Goal: Task Accomplishment & Management: Manage account settings

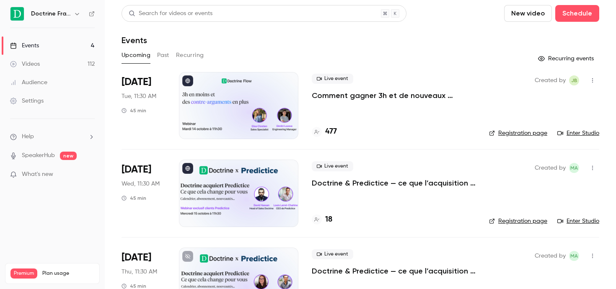
click at [77, 16] on icon "button" at bounding box center [77, 13] width 7 height 7
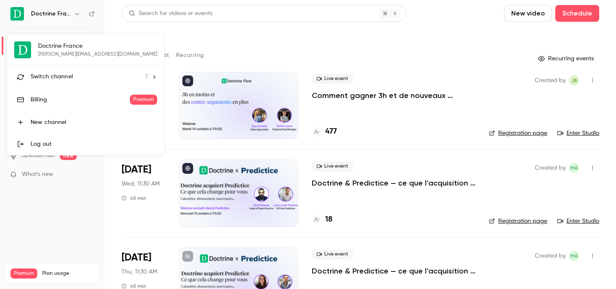
click at [65, 73] on span "Switch channel" at bounding box center [52, 76] width 42 height 9
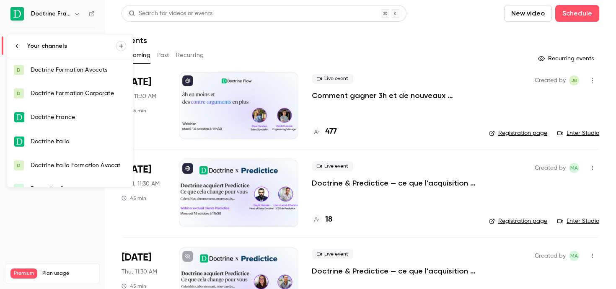
scroll to position [37, 0]
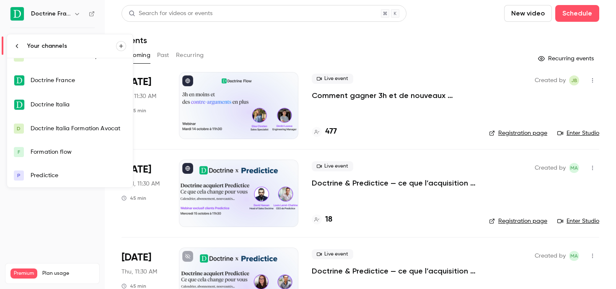
click at [70, 157] on link "F Formation flow" at bounding box center [70, 151] width 126 height 23
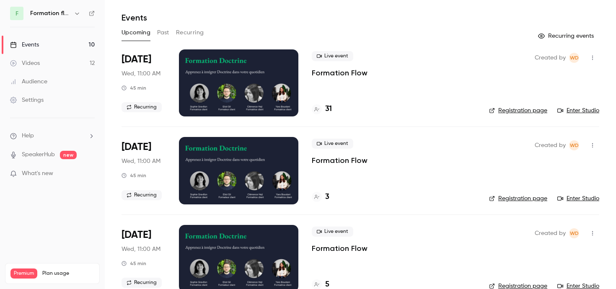
scroll to position [26, 0]
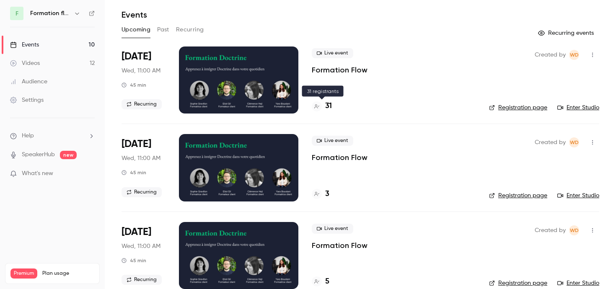
click at [322, 110] on div "31" at bounding box center [322, 106] width 20 height 11
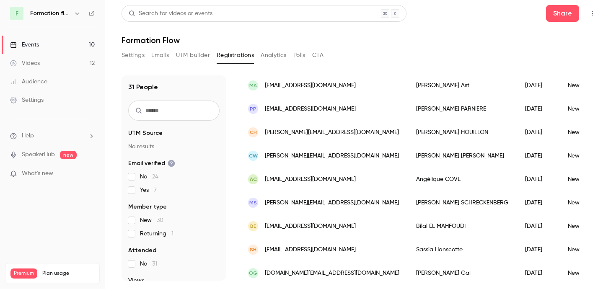
click at [362, 55] on div "Settings Emails UTM builder Registrations Analytics Polls CTA" at bounding box center [360, 57] width 478 height 17
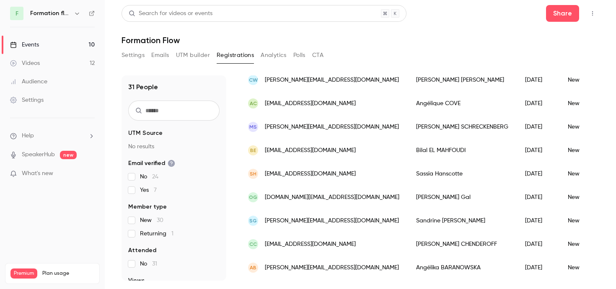
scroll to position [235, 0]
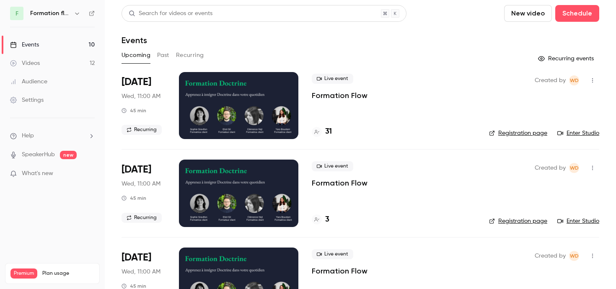
click at [79, 14] on icon "button" at bounding box center [77, 13] width 7 height 7
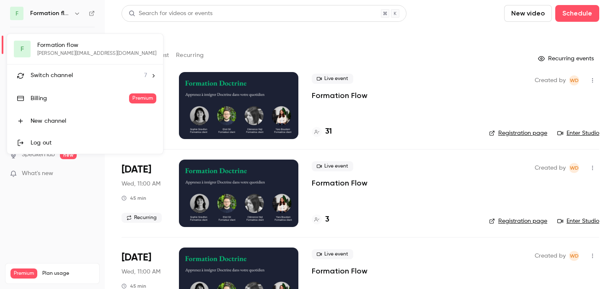
click at [75, 71] on div "Switch channel 7" at bounding box center [89, 75] width 116 height 9
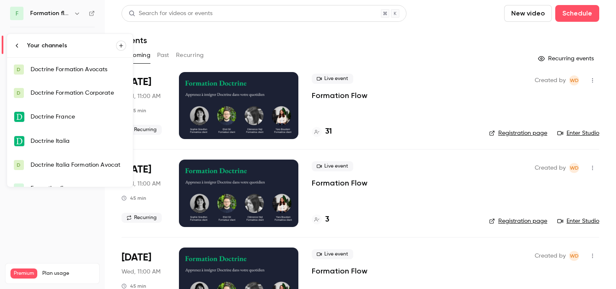
click at [79, 71] on div "Doctrine Formation Avocats" at bounding box center [79, 69] width 96 height 8
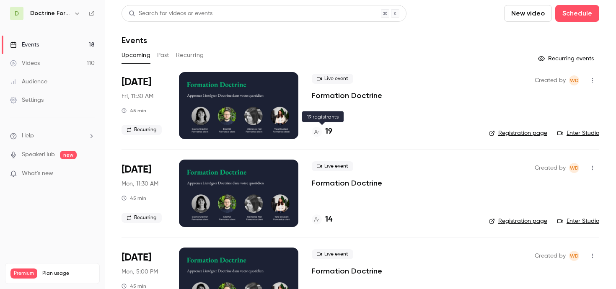
click at [327, 132] on h4 "19" at bounding box center [328, 131] width 7 height 11
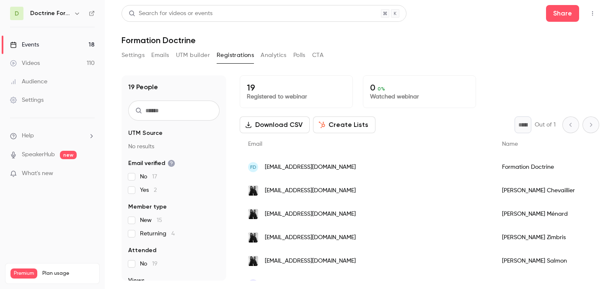
click at [433, 45] on h1 "Formation Doctrine" at bounding box center [360, 40] width 478 height 10
click at [76, 15] on icon "button" at bounding box center [77, 13] width 7 height 7
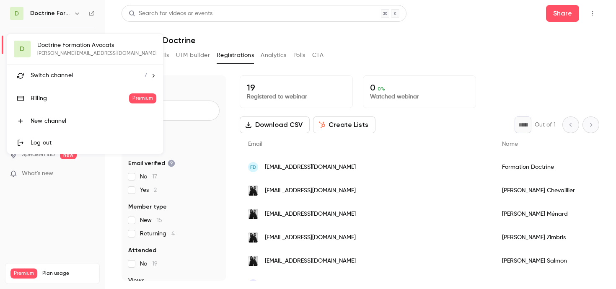
click at [75, 79] on div "Switch channel 7" at bounding box center [89, 75] width 116 height 9
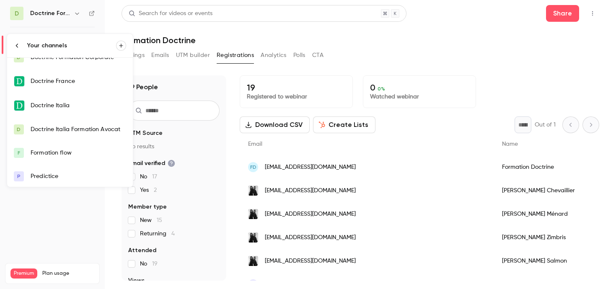
scroll to position [37, 0]
click at [59, 159] on link "F Formation flow" at bounding box center [70, 151] width 126 height 23
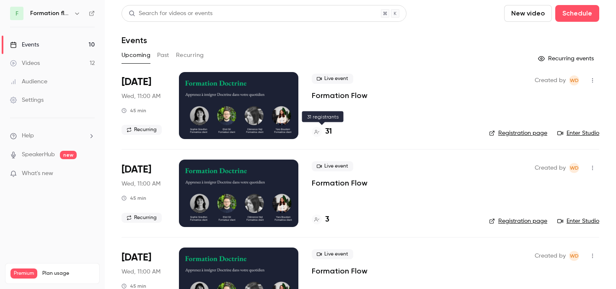
click at [325, 133] on h4 "31" at bounding box center [328, 131] width 7 height 11
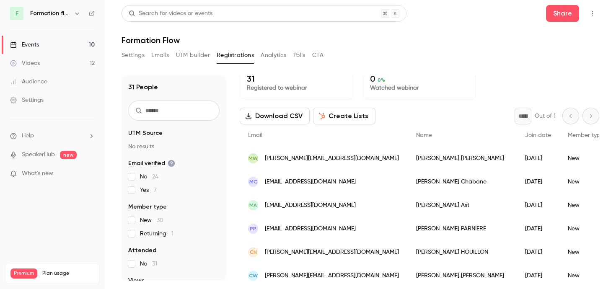
scroll to position [1, 0]
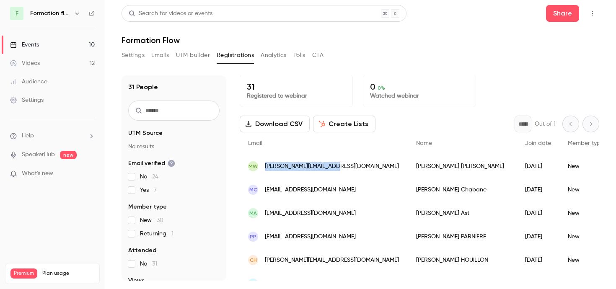
drag, startPoint x: 337, startPoint y: 166, endPoint x: 264, endPoint y: 165, distance: 72.9
click at [264, 165] on div "MW [EMAIL_ADDRESS][DOMAIN_NAME]" at bounding box center [324, 166] width 168 height 23
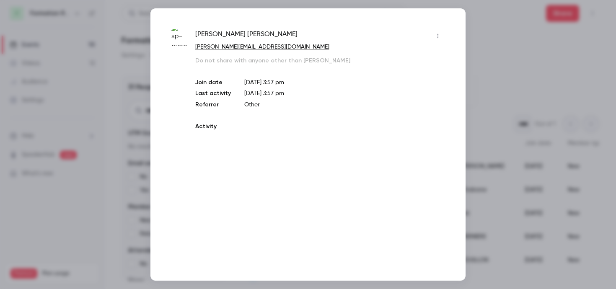
copy span "[PERSON_NAME][EMAIL_ADDRESS][DOMAIN_NAME]"
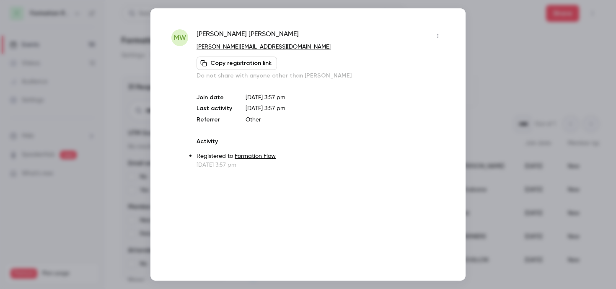
click at [437, 33] on icon "button" at bounding box center [437, 36] width 7 height 6
click at [501, 44] on div at bounding box center [308, 144] width 616 height 289
click at [549, 141] on div at bounding box center [308, 144] width 616 height 289
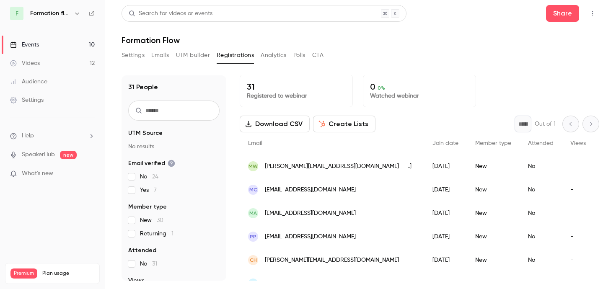
scroll to position [0, 0]
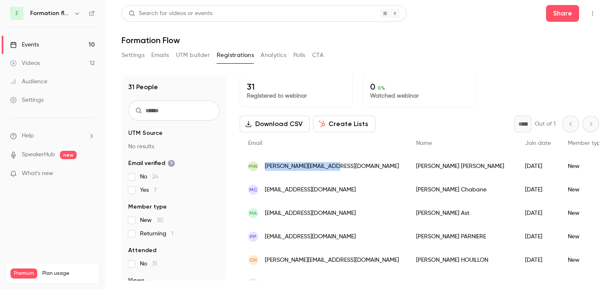
drag, startPoint x: 341, startPoint y: 163, endPoint x: 264, endPoint y: 167, distance: 76.7
click at [264, 167] on div "MW [EMAIL_ADDRESS][DOMAIN_NAME]" at bounding box center [324, 166] width 168 height 23
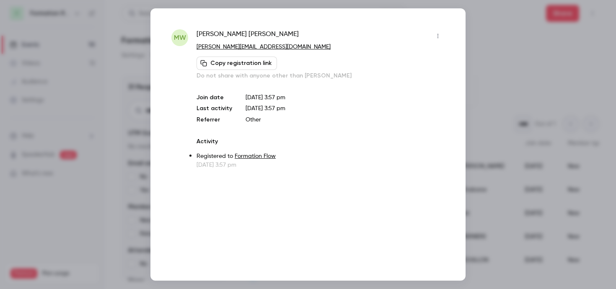
copy span "[PERSON_NAME][EMAIL_ADDRESS][DOMAIN_NAME]"
click at [497, 53] on div at bounding box center [308, 144] width 616 height 289
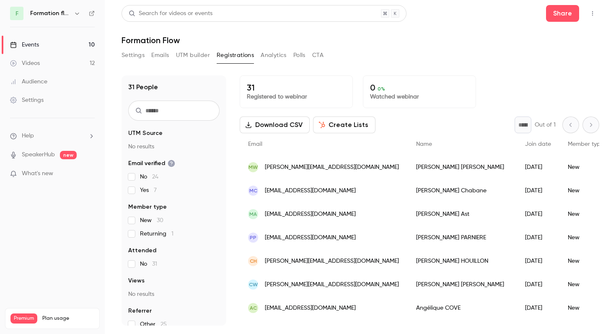
click at [300, 170] on span "[PERSON_NAME][EMAIL_ADDRESS][DOMAIN_NAME]" at bounding box center [332, 167] width 134 height 9
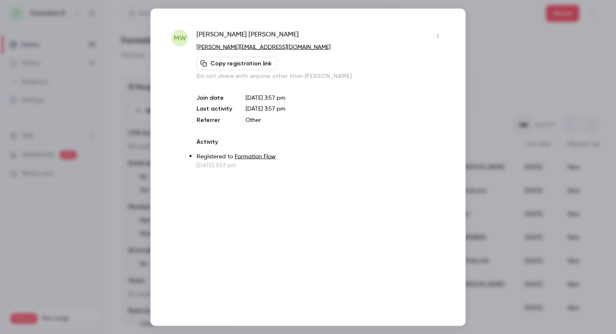
click at [238, 66] on button "Copy registration link" at bounding box center [236, 63] width 80 height 13
click at [498, 37] on div at bounding box center [308, 167] width 616 height 334
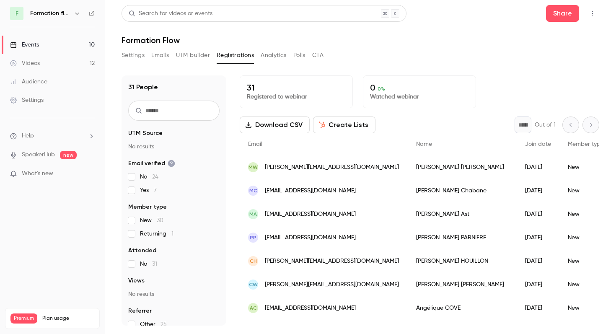
click at [75, 10] on icon "button" at bounding box center [77, 13] width 7 height 7
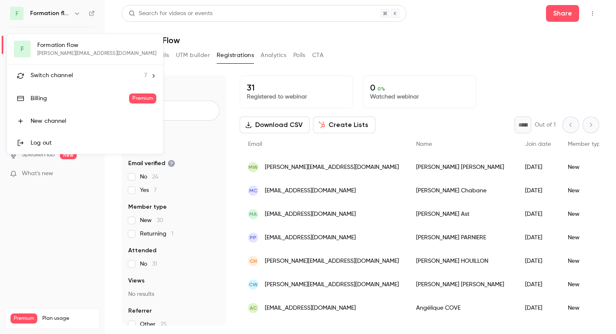
click at [58, 71] on span "Switch channel" at bounding box center [52, 75] width 42 height 9
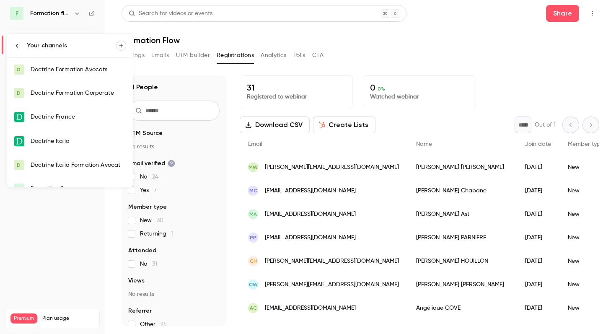
click at [69, 74] on link "D Doctrine Formation Avocats" at bounding box center [70, 69] width 126 height 23
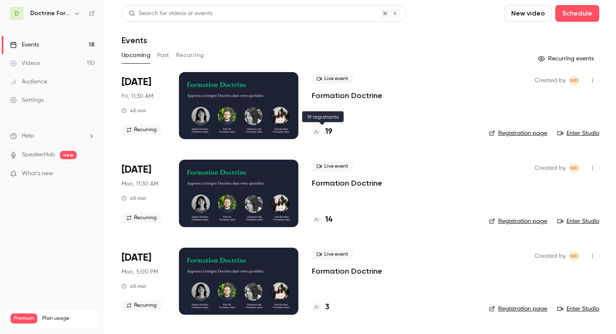
click at [317, 133] on icon at bounding box center [316, 131] width 5 height 5
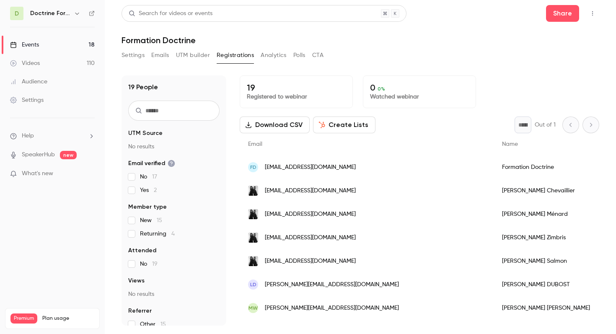
click at [362, 148] on div "Email" at bounding box center [367, 144] width 254 height 22
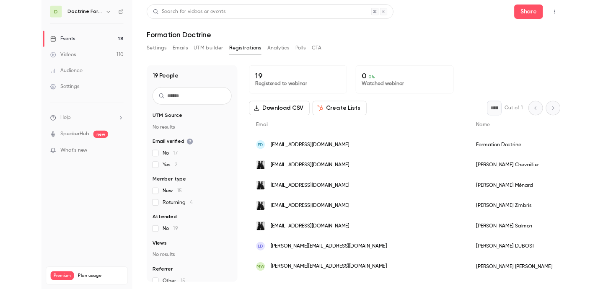
scroll to position [225, 0]
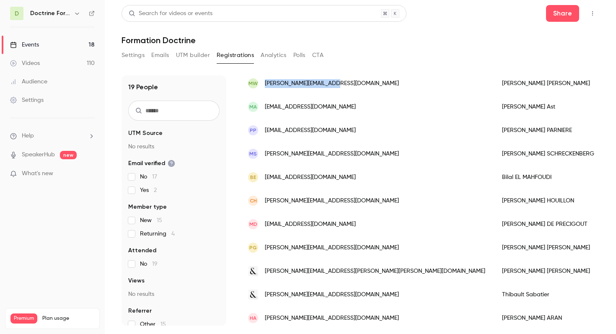
click at [289, 28] on header "Search for videos or events Share Formation Doctrine" at bounding box center [360, 25] width 478 height 40
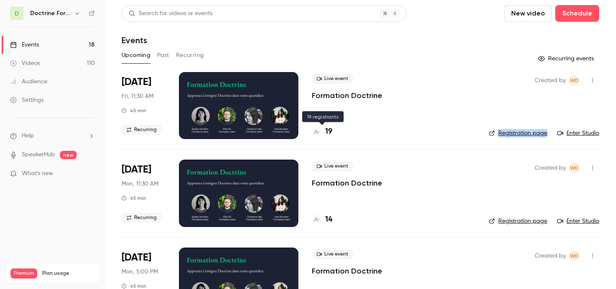
click at [324, 136] on div "19" at bounding box center [322, 131] width 21 height 11
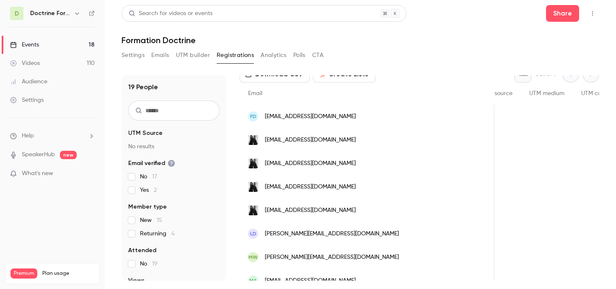
scroll to position [0, 375]
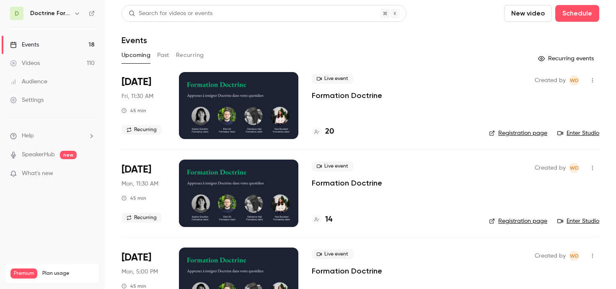
click at [592, 76] on button "button" at bounding box center [592, 80] width 13 height 13
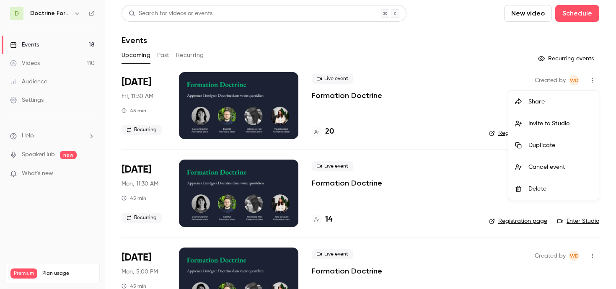
click at [323, 157] on div at bounding box center [308, 144] width 616 height 289
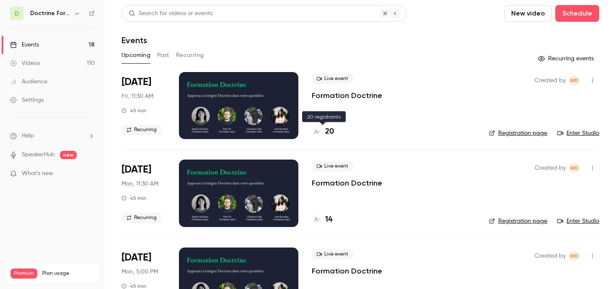
click at [317, 135] on div at bounding box center [317, 132] width 10 height 10
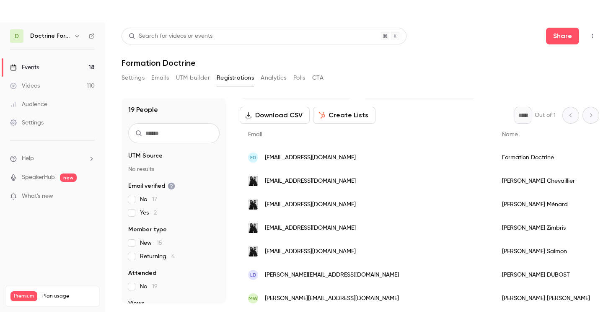
scroll to position [44, 0]
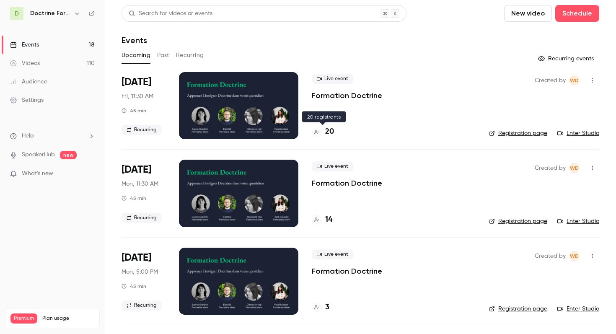
click at [321, 131] on div at bounding box center [317, 132] width 10 height 10
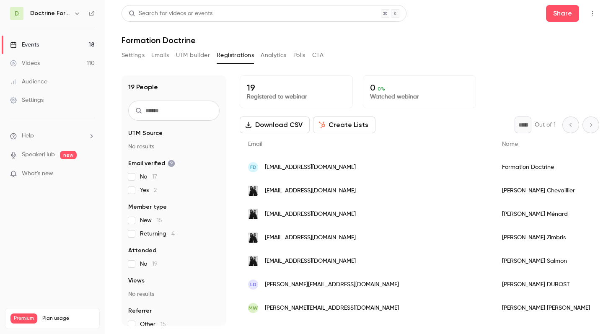
click at [592, 13] on icon "button" at bounding box center [592, 13] width 1 height 5
click at [444, 53] on div at bounding box center [308, 167] width 616 height 334
click at [373, 167] on div "FD [EMAIL_ADDRESS][DOMAIN_NAME]" at bounding box center [367, 166] width 254 height 23
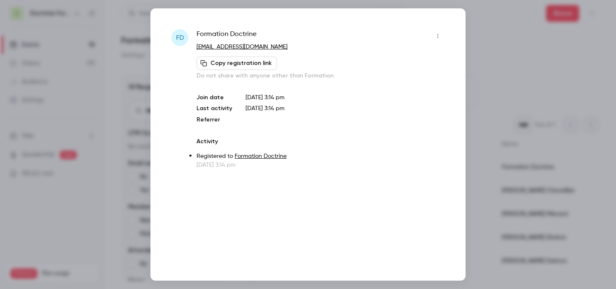
click at [489, 97] on div at bounding box center [308, 144] width 616 height 289
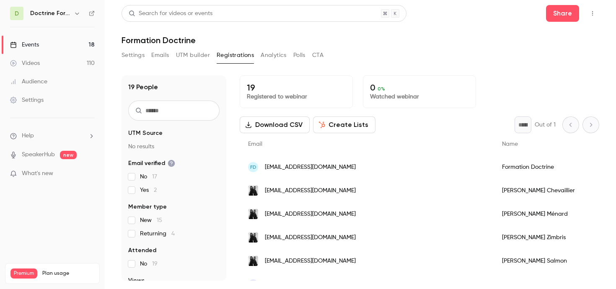
click at [493, 168] on div "Formation Doctrine" at bounding box center [547, 166] width 109 height 23
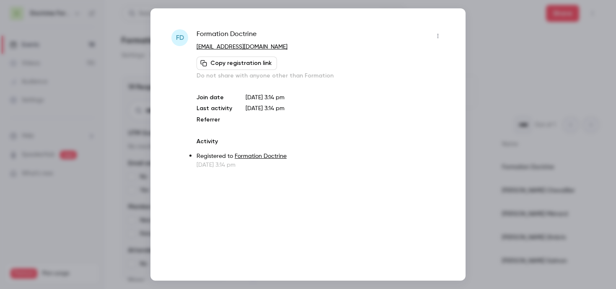
click at [437, 36] on icon "button" at bounding box center [437, 36] width 7 height 6
click at [124, 94] on div at bounding box center [308, 144] width 616 height 289
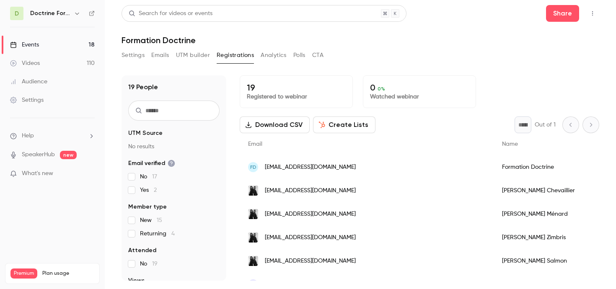
click at [80, 15] on button "button" at bounding box center [77, 13] width 10 height 10
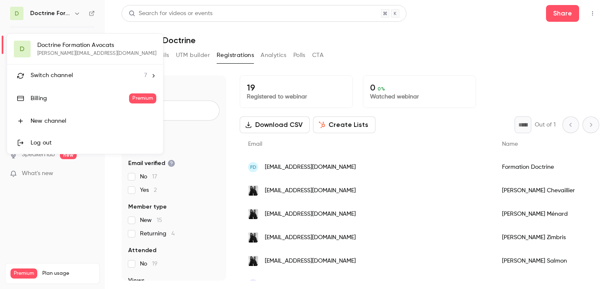
click at [68, 78] on span "Switch channel" at bounding box center [52, 75] width 42 height 9
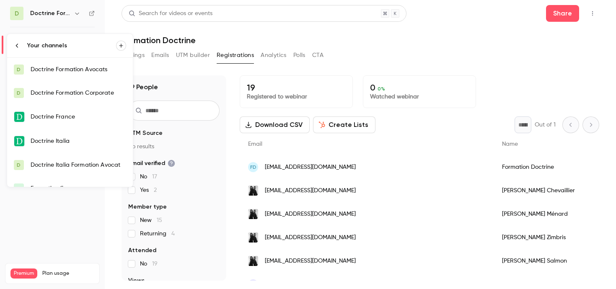
scroll to position [37, 0]
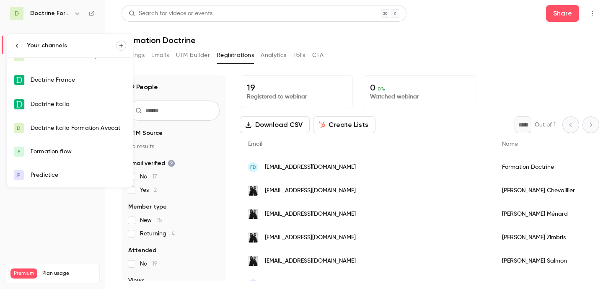
click at [65, 152] on div "Formation flow" at bounding box center [79, 151] width 96 height 8
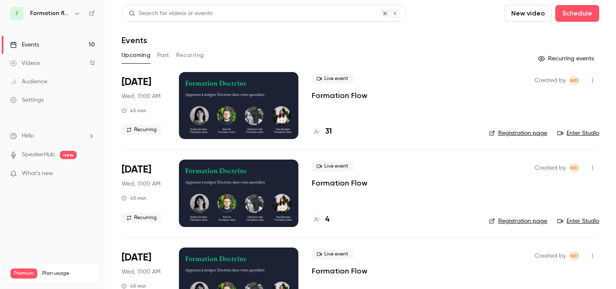
click at [325, 133] on h4 "31" at bounding box center [328, 131] width 7 height 11
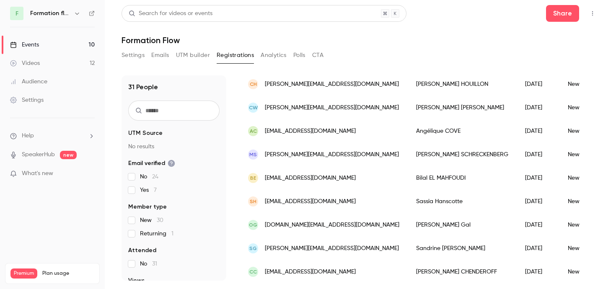
scroll to position [59, 0]
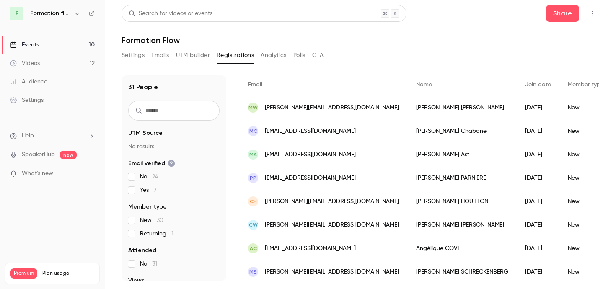
click at [74, 13] on icon "button" at bounding box center [77, 13] width 7 height 7
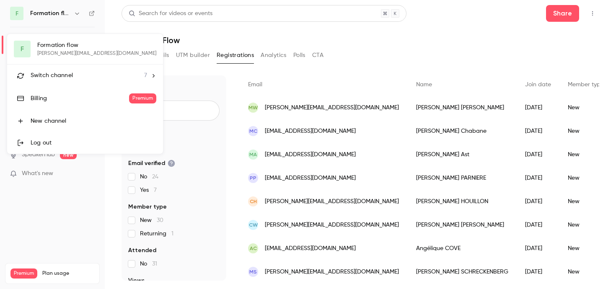
click at [65, 75] on span "Switch channel" at bounding box center [52, 75] width 42 height 9
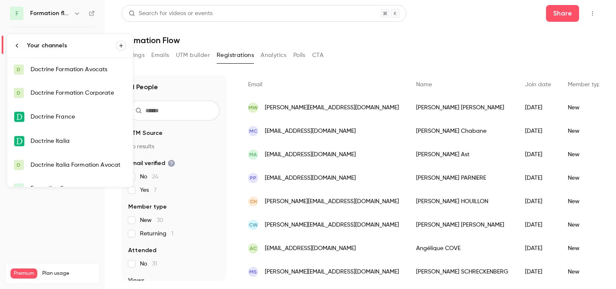
click at [81, 74] on link "D Doctrine Formation Avocats" at bounding box center [70, 69] width 126 height 23
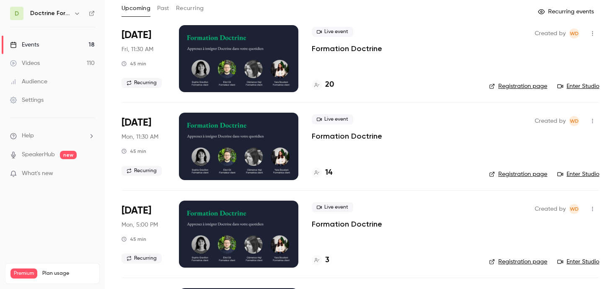
scroll to position [30, 0]
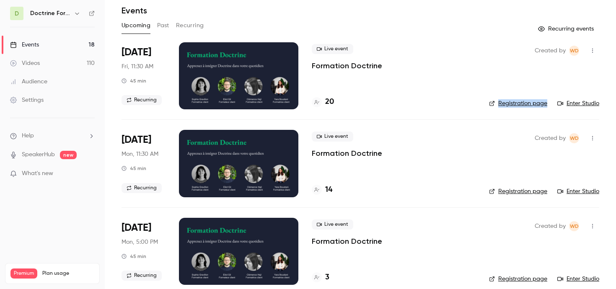
click at [406, 19] on div "Upcoming Past Recurring" at bounding box center [360, 25] width 478 height 13
